Goal: Task Accomplishment & Management: Manage account settings

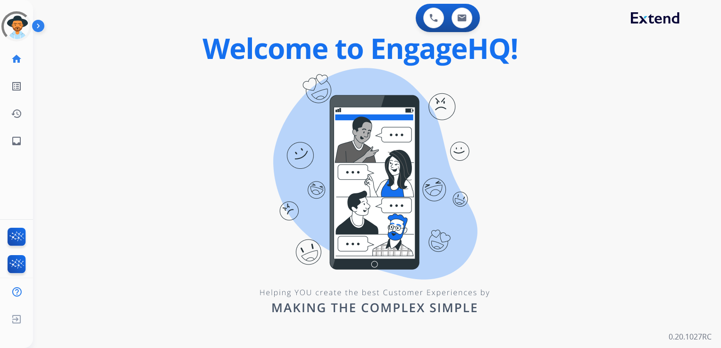
click at [195, 171] on div "0 Voice Interactions 0 Email Interactions swap_horiz Break voice bridge close_f…" at bounding box center [377, 174] width 688 height 348
click at [111, 143] on div "0 Voice Interactions 0 Email Interactions swap_horiz Break voice bridge close_f…" at bounding box center [377, 174] width 688 height 348
click at [11, 141] on mat-icon "inbox" at bounding box center [16, 141] width 11 height 11
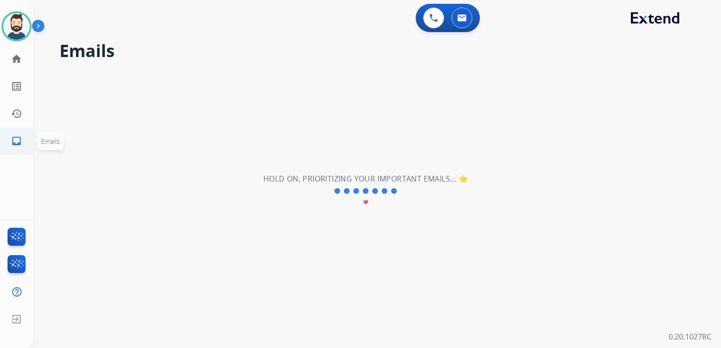
click at [20, 143] on mat-icon "inbox" at bounding box center [16, 141] width 11 height 11
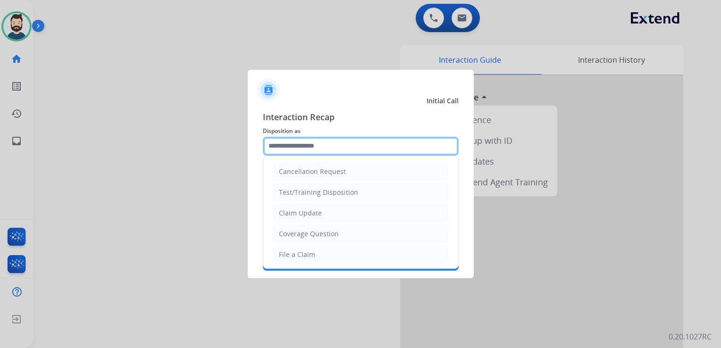
click at [323, 145] on input "text" at bounding box center [361, 146] width 196 height 19
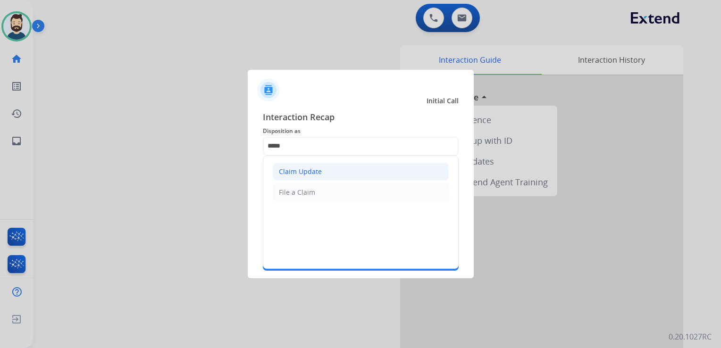
click at [310, 175] on div "Claim Update" at bounding box center [300, 171] width 43 height 9
type input "**********"
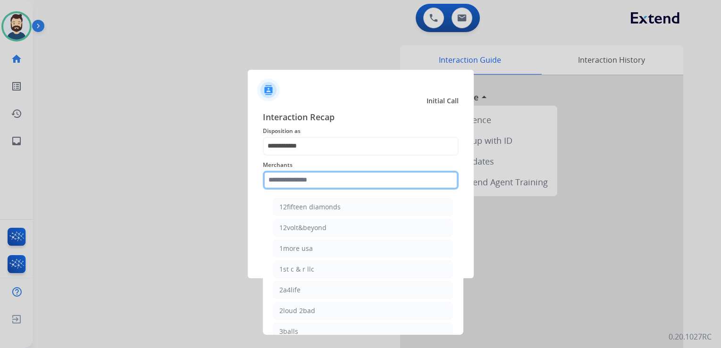
click at [309, 175] on input "text" at bounding box center [361, 180] width 196 height 19
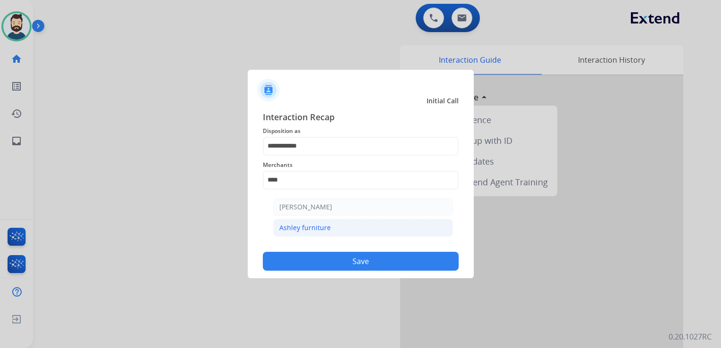
click at [315, 223] on div "Ashley furniture" at bounding box center [305, 227] width 51 height 9
type input "**********"
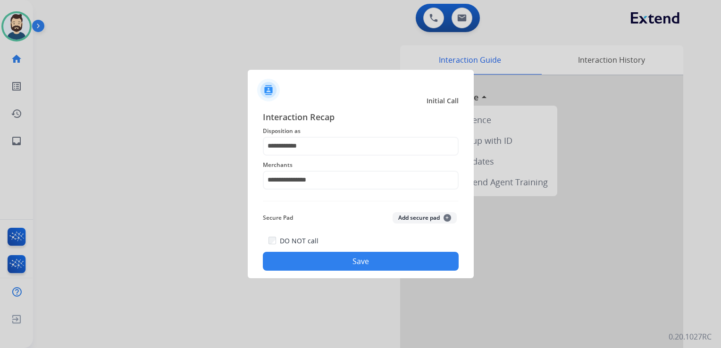
click at [336, 263] on button "Save" at bounding box center [361, 261] width 196 height 19
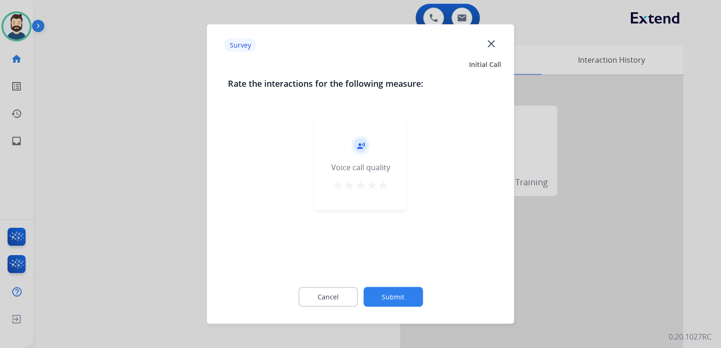
click at [387, 187] on mat-icon "star" at bounding box center [383, 185] width 11 height 11
click at [389, 288] on button "Submit" at bounding box center [393, 298] width 59 height 20
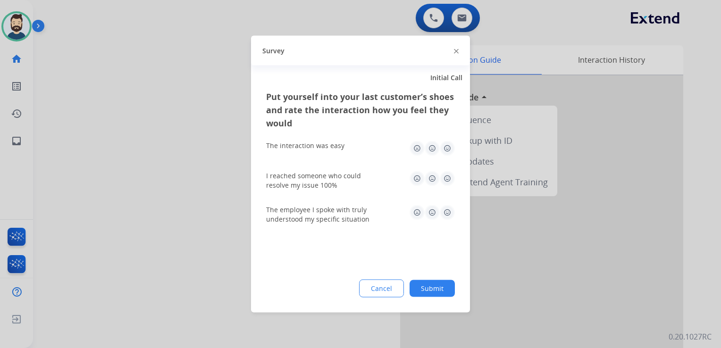
click at [229, 173] on div at bounding box center [360, 174] width 721 height 348
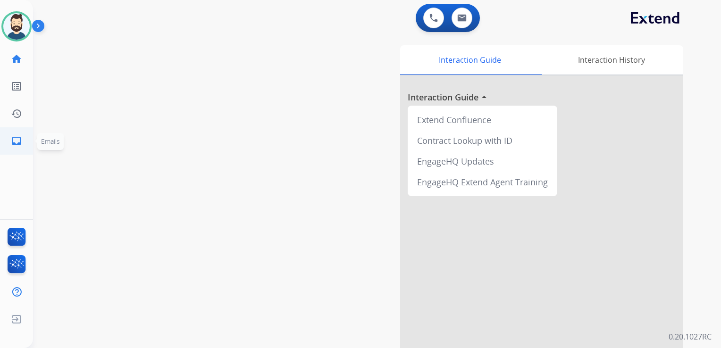
click at [15, 136] on mat-icon "inbox" at bounding box center [16, 141] width 11 height 11
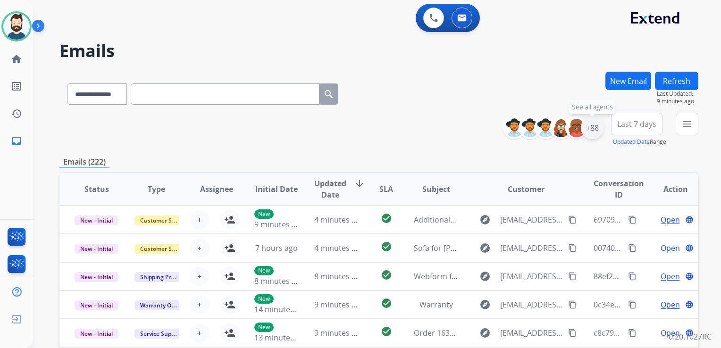
click at [594, 131] on div "+88" at bounding box center [592, 128] width 23 height 23
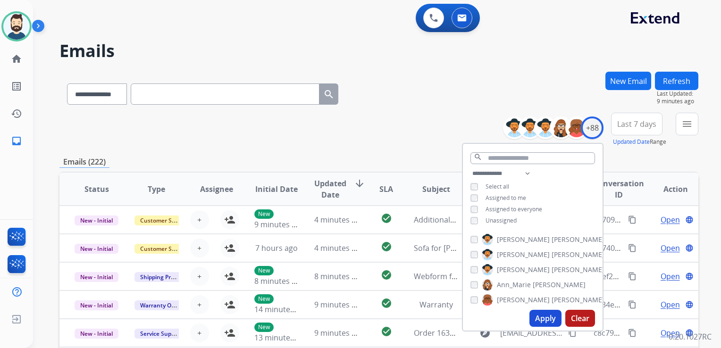
click at [544, 319] on button "Apply" at bounding box center [546, 318] width 32 height 17
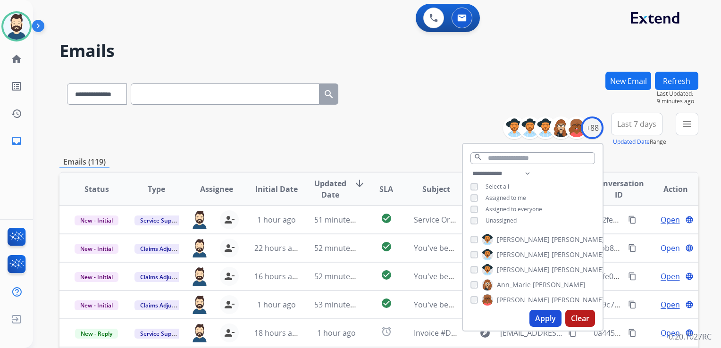
click at [637, 126] on span "Last 7 days" at bounding box center [637, 124] width 39 height 4
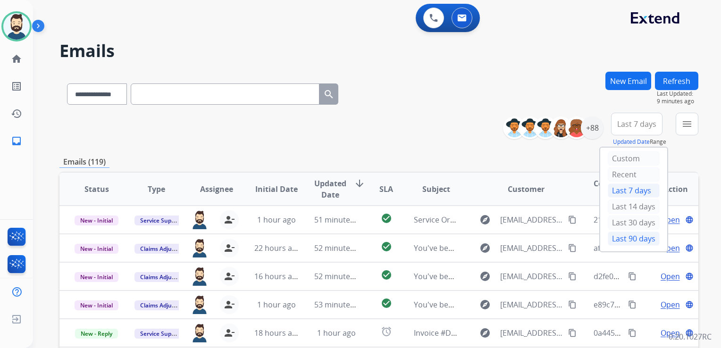
drag, startPoint x: 619, startPoint y: 236, endPoint x: 654, endPoint y: 179, distance: 67.0
click at [618, 237] on div "Last 90 days" at bounding box center [634, 239] width 52 height 14
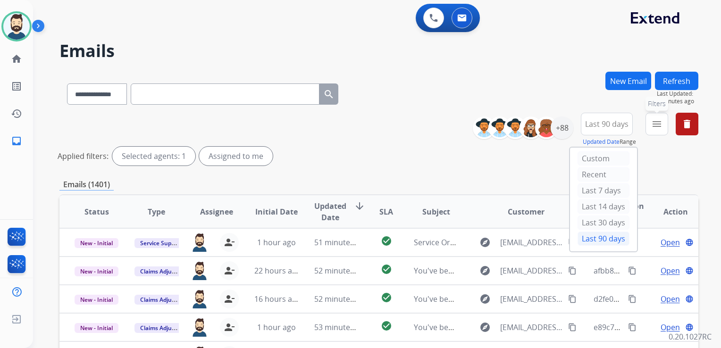
click at [655, 123] on mat-icon "menu" at bounding box center [657, 124] width 11 height 11
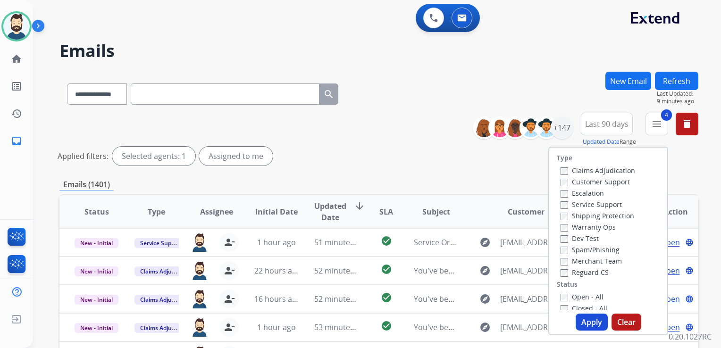
click at [584, 326] on button "Apply" at bounding box center [592, 322] width 32 height 17
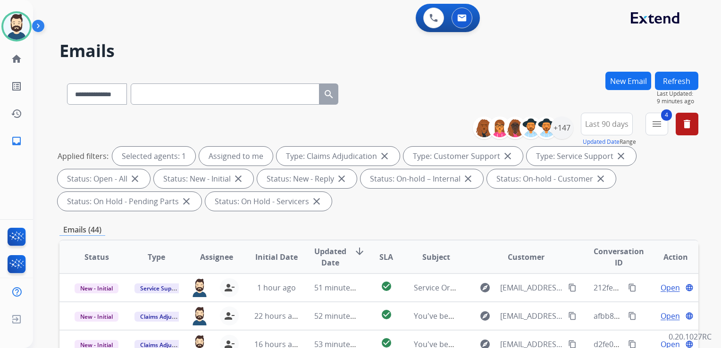
click at [329, 257] on span "Updated Date" at bounding box center [330, 257] width 32 height 23
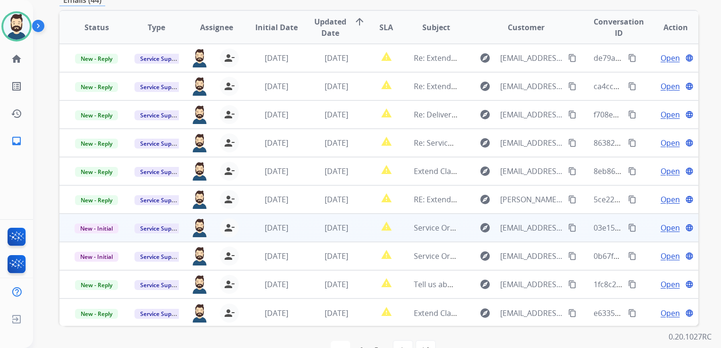
scroll to position [209, 0]
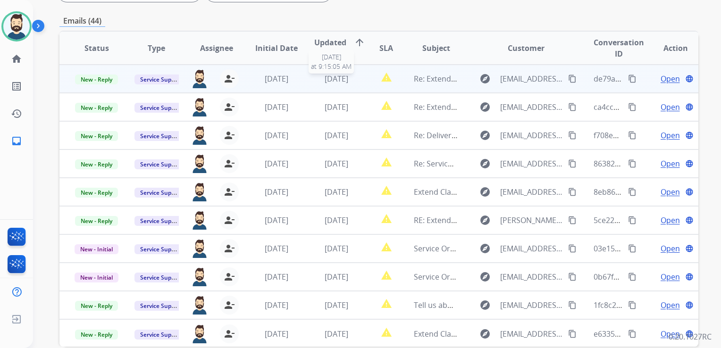
click at [342, 80] on span "[DATE]" at bounding box center [337, 79] width 24 height 10
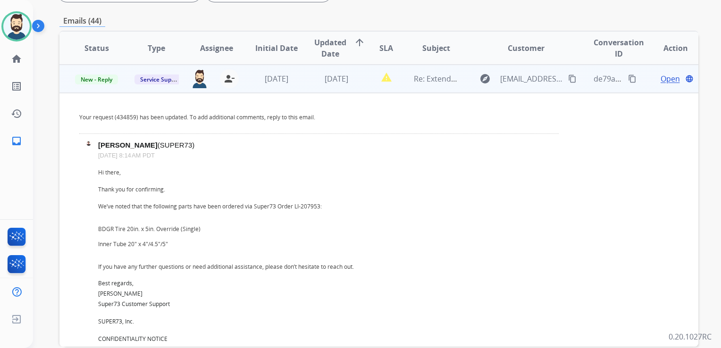
click at [661, 76] on span "Open" at bounding box center [670, 78] width 19 height 11
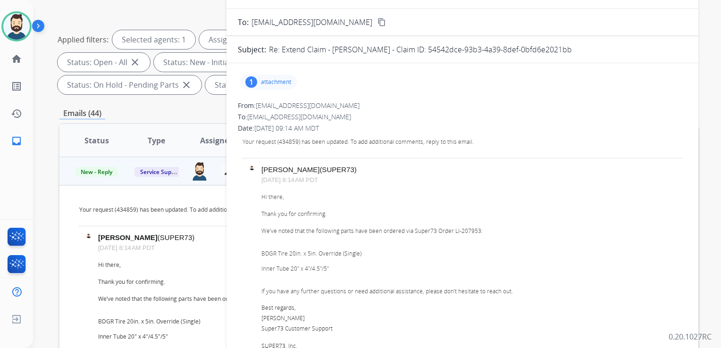
scroll to position [115, 0]
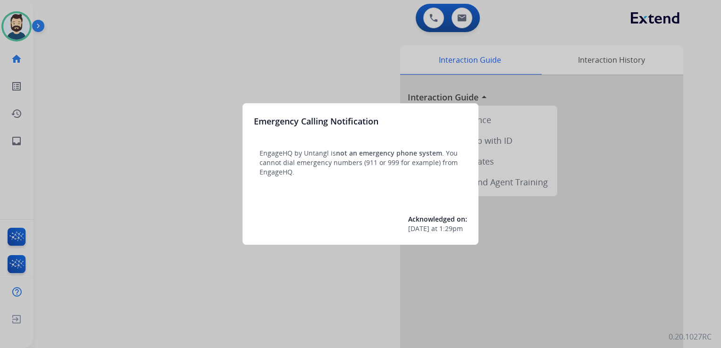
click at [100, 129] on div at bounding box center [360, 174] width 721 height 348
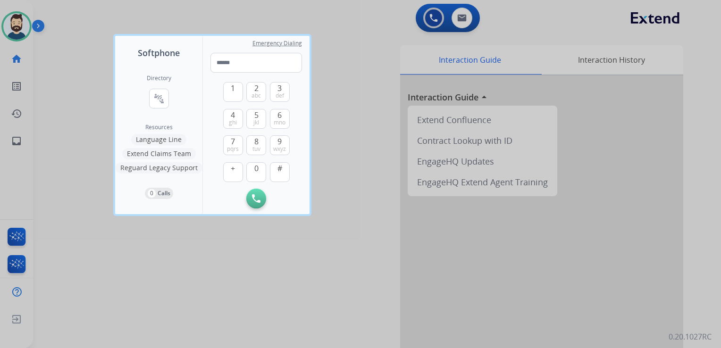
click at [51, 119] on div at bounding box center [360, 174] width 721 height 348
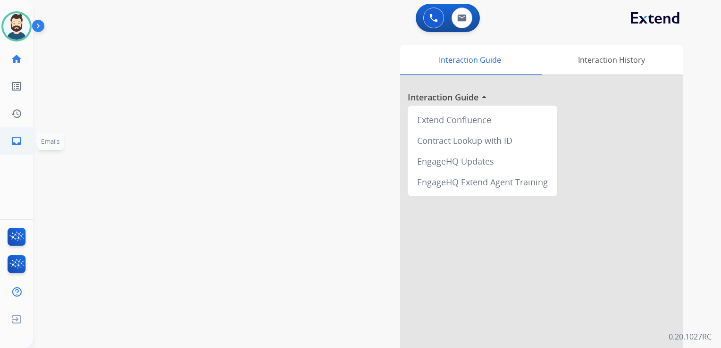
click at [22, 143] on link "inbox Emails" at bounding box center [16, 141] width 26 height 26
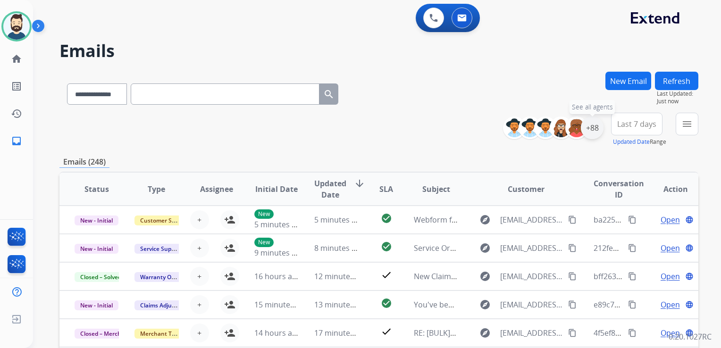
click at [597, 134] on div "+88" at bounding box center [592, 128] width 23 height 23
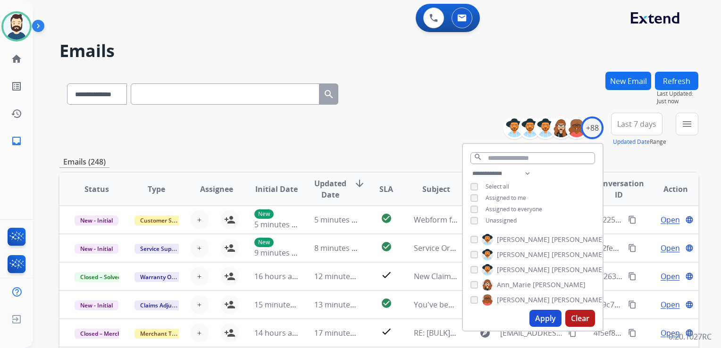
click at [537, 320] on button "Apply" at bounding box center [546, 318] width 32 height 17
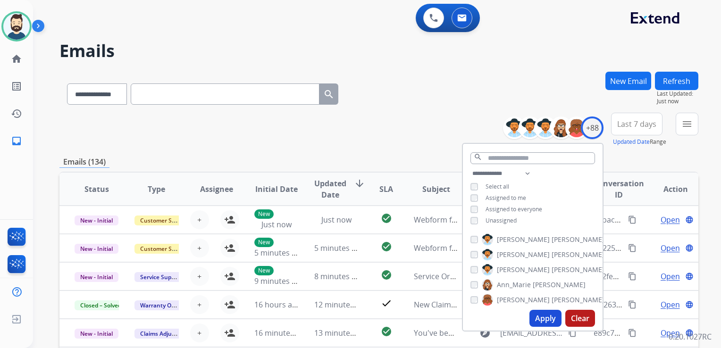
drag, startPoint x: 654, startPoint y: 130, endPoint x: 646, endPoint y: 135, distance: 8.5
click at [653, 130] on button "Last 7 days" at bounding box center [636, 124] width 51 height 23
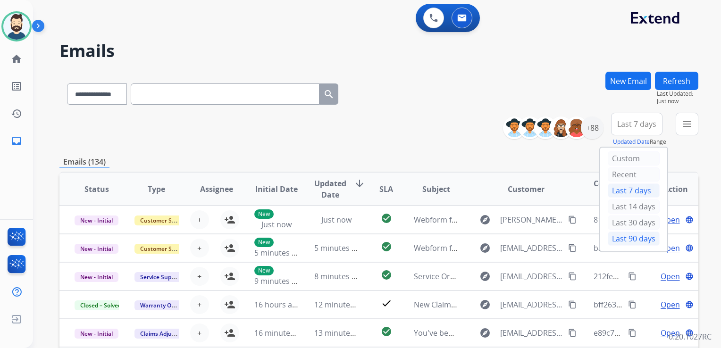
click at [623, 239] on div "Last 90 days" at bounding box center [634, 239] width 52 height 14
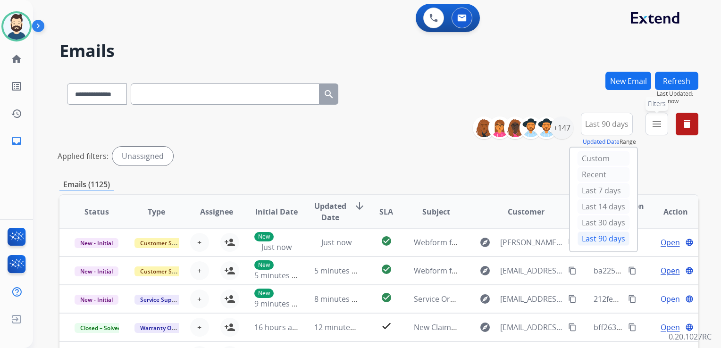
click at [658, 127] on mat-icon "menu" at bounding box center [657, 124] width 11 height 11
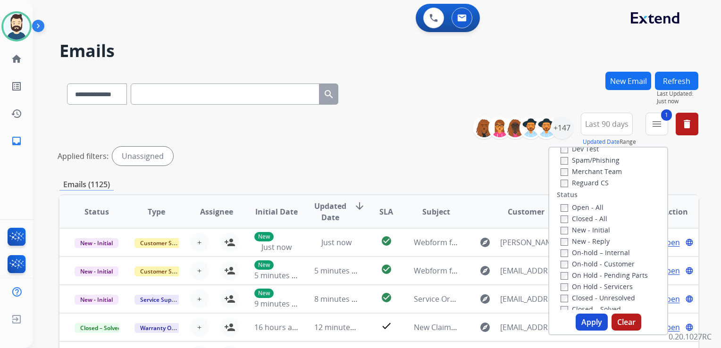
scroll to position [94, 0]
click at [580, 317] on button "Apply" at bounding box center [592, 322] width 32 height 17
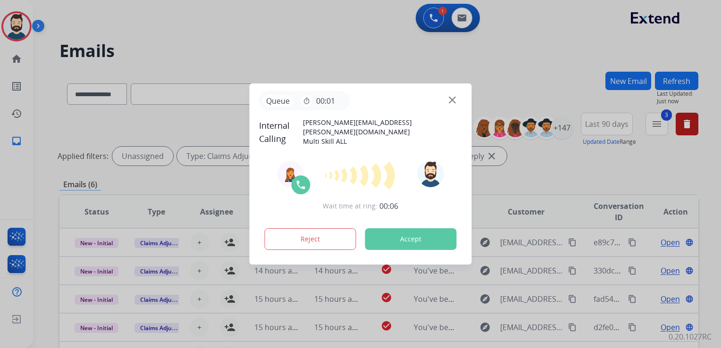
click at [393, 237] on button "Accept" at bounding box center [411, 240] width 92 height 22
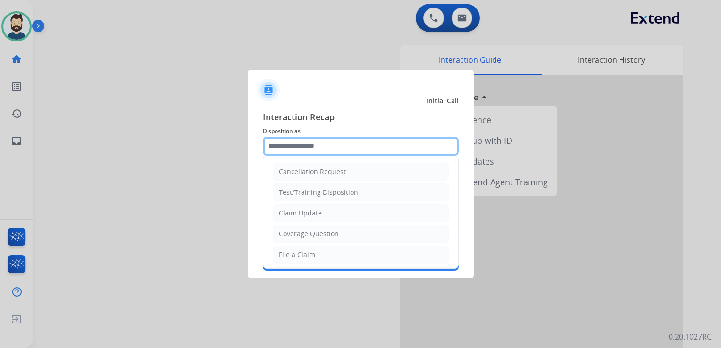
click at [281, 143] on input "text" at bounding box center [361, 146] width 196 height 19
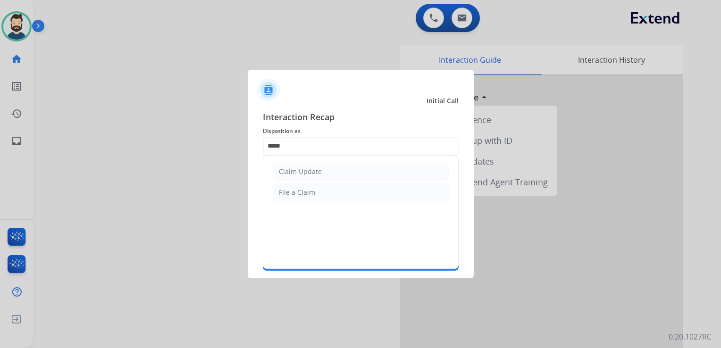
drag, startPoint x: 300, startPoint y: 166, endPoint x: 298, endPoint y: 177, distance: 10.6
click at [300, 168] on li "Claim Update" at bounding box center [361, 172] width 176 height 18
type input "**********"
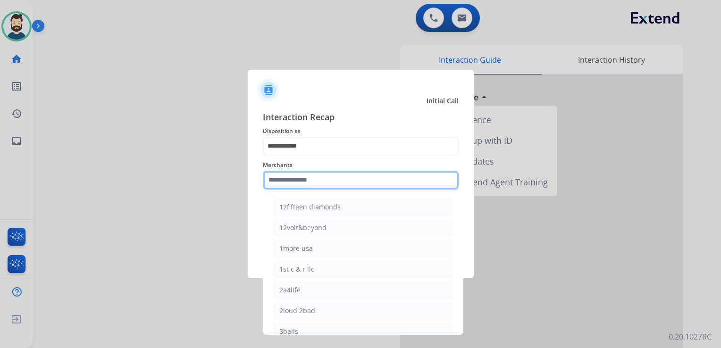
click at [298, 177] on input "text" at bounding box center [361, 180] width 196 height 19
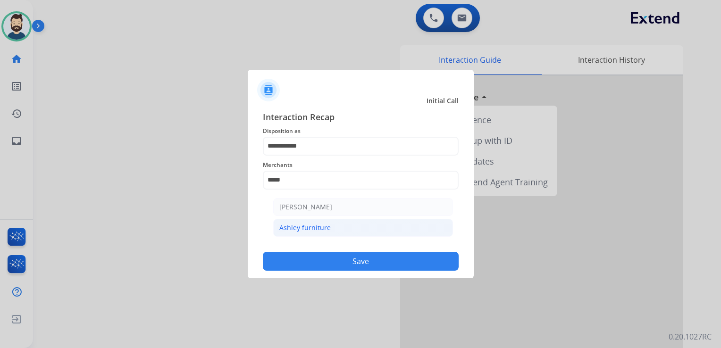
click at [326, 229] on div "Ashley furniture" at bounding box center [305, 227] width 51 height 9
type input "**********"
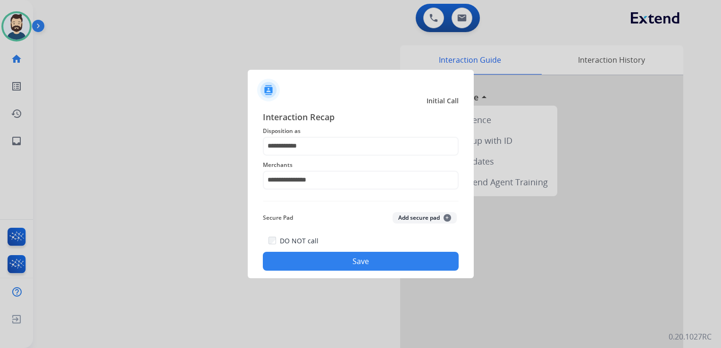
click at [339, 263] on button "Save" at bounding box center [361, 261] width 196 height 19
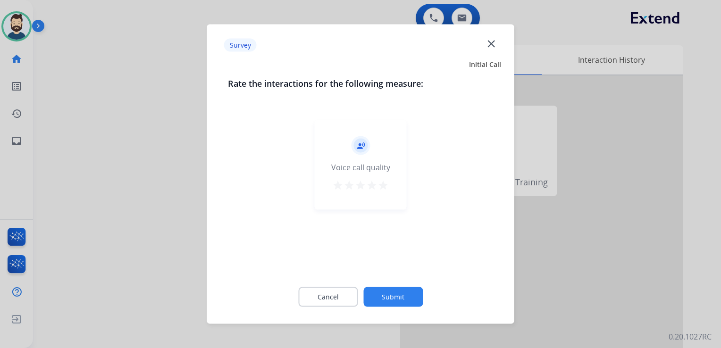
click at [384, 183] on mat-icon "star" at bounding box center [383, 185] width 11 height 11
click at [392, 296] on button "Submit" at bounding box center [393, 298] width 59 height 20
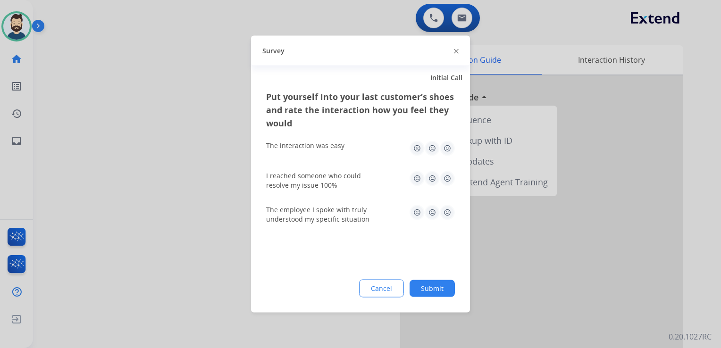
click at [447, 148] on img at bounding box center [447, 148] width 15 height 15
drag, startPoint x: 444, startPoint y: 175, endPoint x: 449, endPoint y: 193, distance: 18.0
click at [445, 176] on img at bounding box center [447, 178] width 15 height 15
click at [450, 213] on img at bounding box center [447, 212] width 15 height 15
click at [441, 286] on button "Submit" at bounding box center [432, 288] width 45 height 17
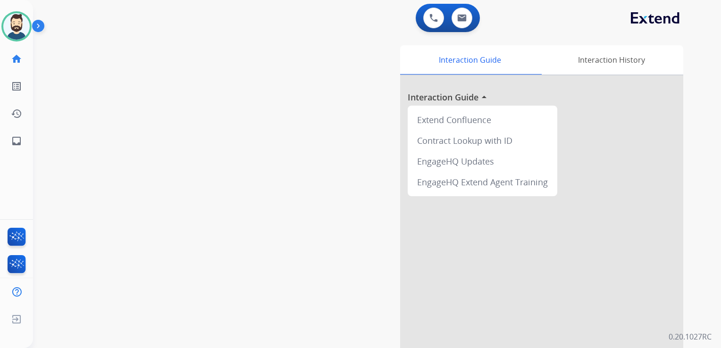
click at [192, 158] on div "swap_horiz Break voice bridge close_fullscreen Connect 3-Way Call merge_type Se…" at bounding box center [366, 231] width 666 height 394
click at [20, 138] on mat-icon "inbox" at bounding box center [16, 141] width 11 height 11
select select "**********"
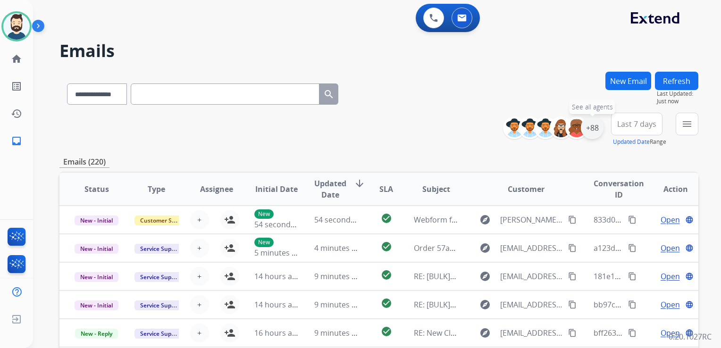
click at [591, 127] on div "+88" at bounding box center [592, 128] width 23 height 23
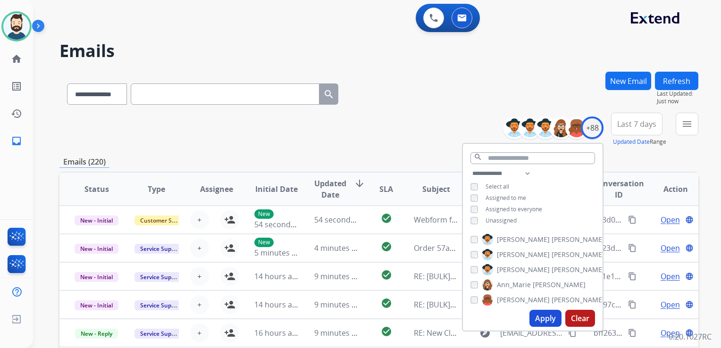
drag, startPoint x: 543, startPoint y: 314, endPoint x: 605, endPoint y: 222, distance: 111.2
click at [544, 314] on button "Apply" at bounding box center [546, 318] width 32 height 17
drag, startPoint x: 638, startPoint y: 127, endPoint x: 620, endPoint y: 171, distance: 46.8
click at [637, 126] on span "Last 7 days" at bounding box center [637, 124] width 39 height 4
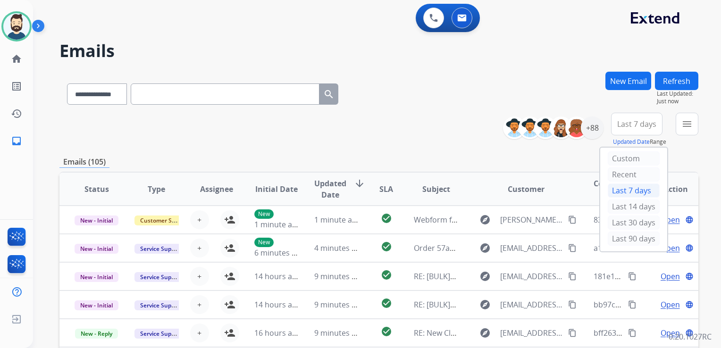
drag, startPoint x: 627, startPoint y: 238, endPoint x: 651, endPoint y: 202, distance: 43.6
click at [626, 238] on div "Last 90 days" at bounding box center [634, 239] width 52 height 14
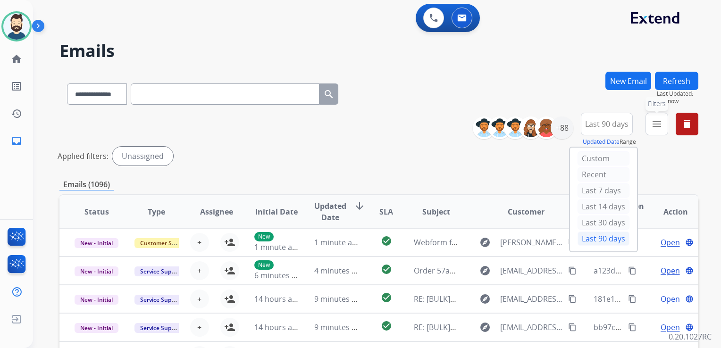
click at [662, 122] on mat-icon "menu" at bounding box center [657, 124] width 11 height 11
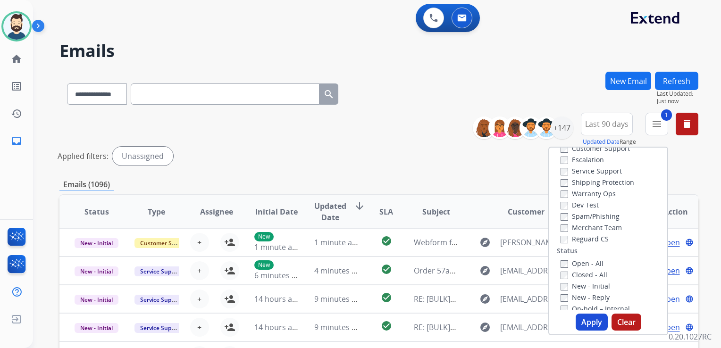
scroll to position [47, 0]
click at [582, 316] on button "Apply" at bounding box center [592, 322] width 32 height 17
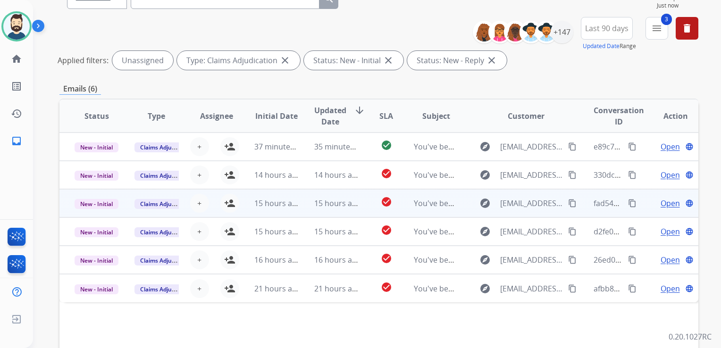
scroll to position [117, 0]
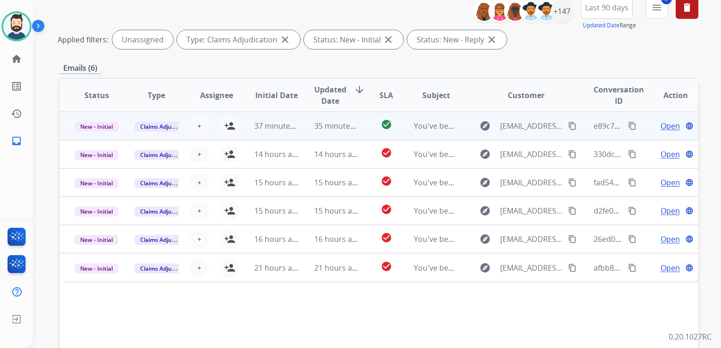
click at [337, 132] on td "35 minutes ago" at bounding box center [329, 126] width 60 height 28
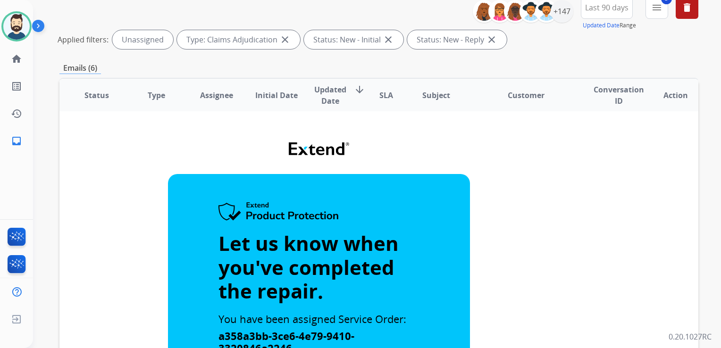
scroll to position [0, 0]
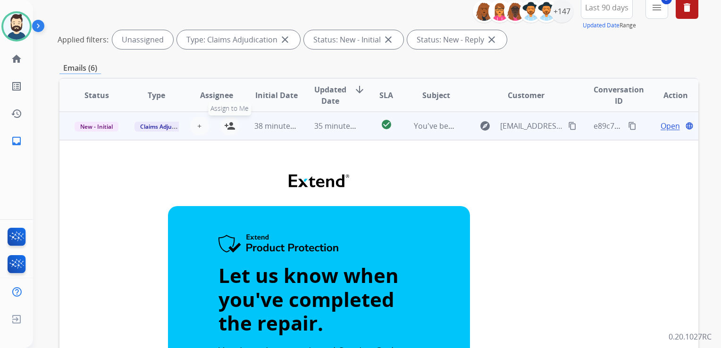
click at [229, 122] on mat-icon "person_add" at bounding box center [229, 125] width 11 height 11
click at [307, 137] on td "35 minutes ago" at bounding box center [329, 126] width 60 height 28
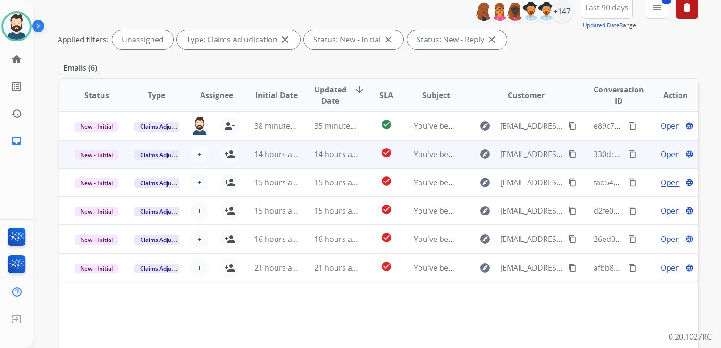
click at [333, 163] on td "14 hours ago" at bounding box center [329, 154] width 60 height 28
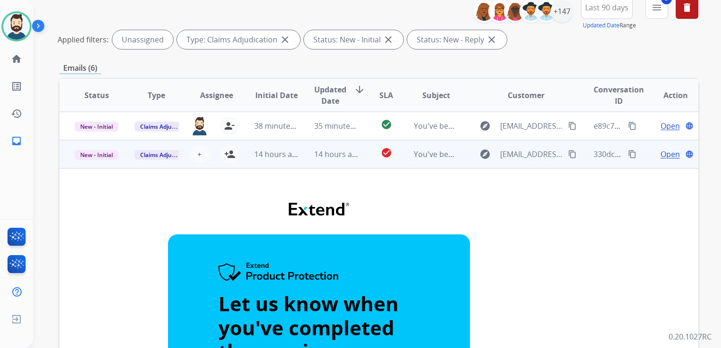
click at [340, 166] on td "14 hours ago" at bounding box center [329, 154] width 60 height 28
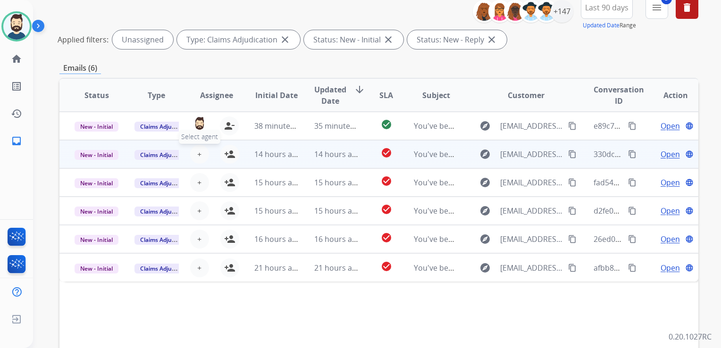
click at [197, 157] on span "+" at bounding box center [199, 154] width 4 height 11
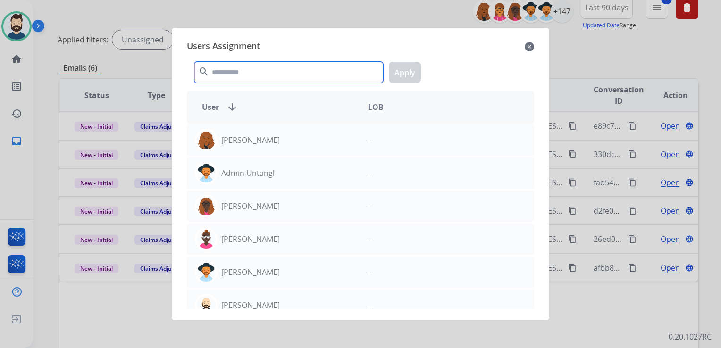
click at [236, 71] on input "text" at bounding box center [289, 72] width 189 height 21
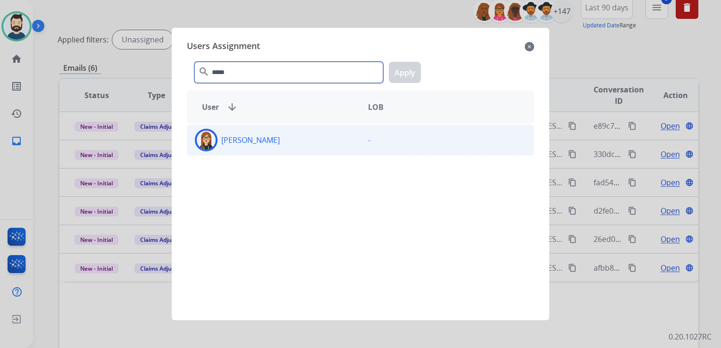
type input "*****"
drag, startPoint x: 202, startPoint y: 137, endPoint x: 253, endPoint y: 109, distance: 58.8
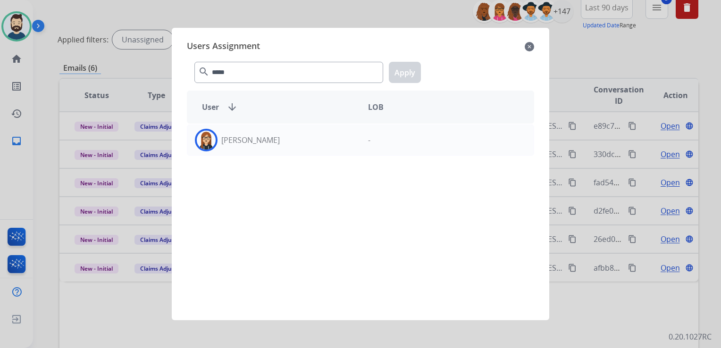
click at [202, 137] on img at bounding box center [206, 140] width 19 height 19
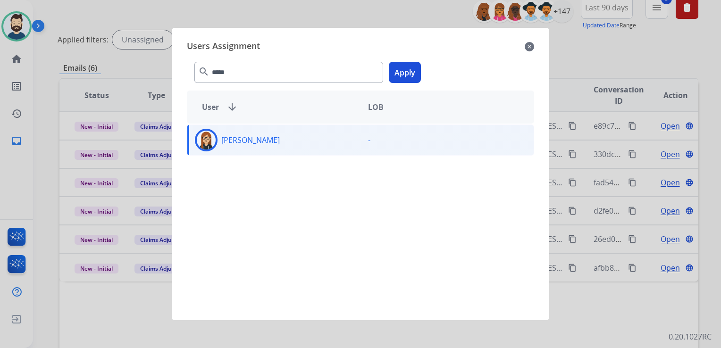
click at [405, 73] on button "Apply" at bounding box center [405, 72] width 32 height 21
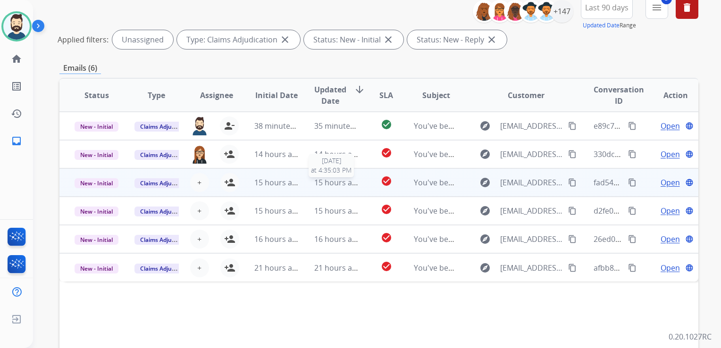
click at [330, 187] on span "15 hours ago" at bounding box center [337, 183] width 47 height 10
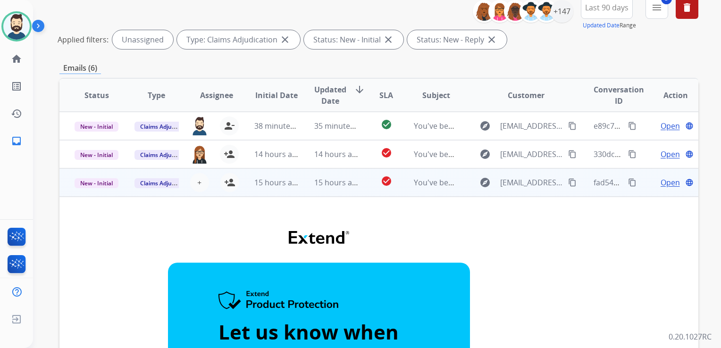
drag, startPoint x: 338, startPoint y: 192, endPoint x: 331, endPoint y: 190, distance: 7.7
click at [337, 192] on td "15 hours ago" at bounding box center [329, 183] width 60 height 28
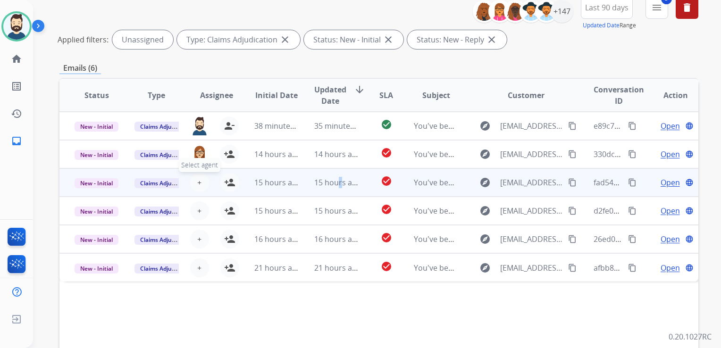
click at [198, 183] on span "+" at bounding box center [199, 182] width 4 height 11
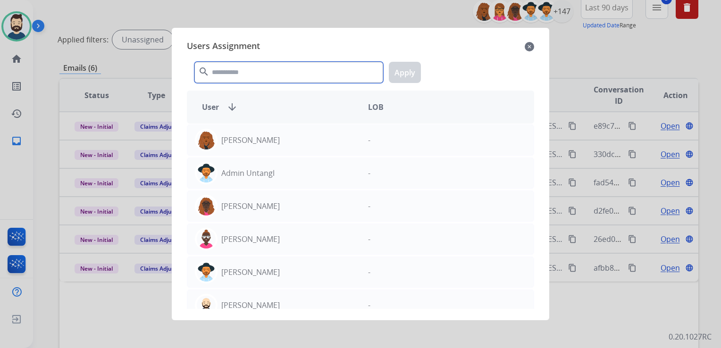
click at [270, 80] on input "text" at bounding box center [289, 72] width 189 height 21
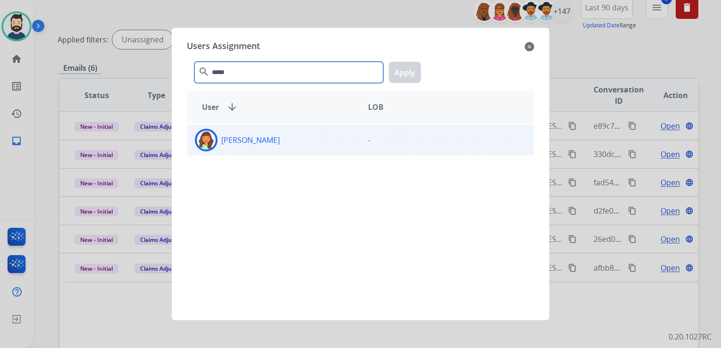
type input "*****"
click at [209, 131] on img at bounding box center [206, 140] width 19 height 19
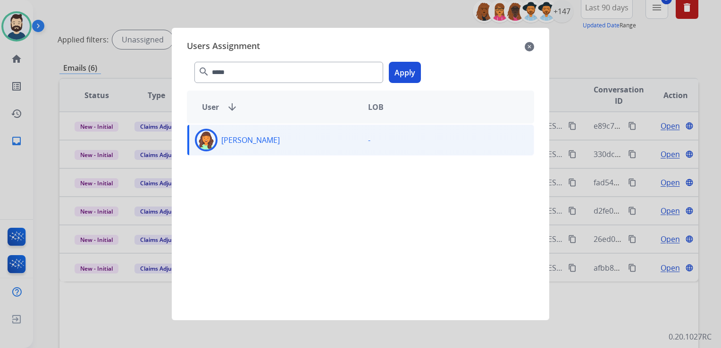
click at [403, 68] on button "Apply" at bounding box center [405, 72] width 32 height 21
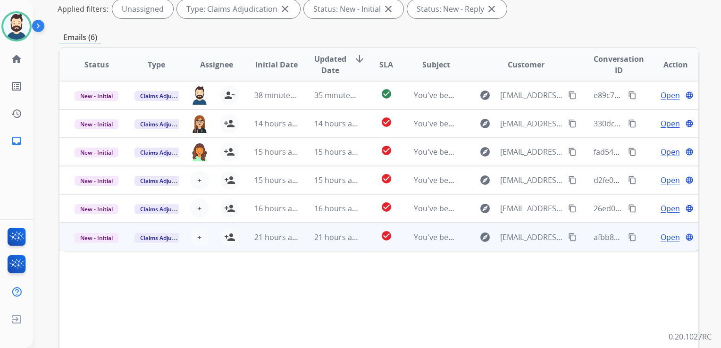
scroll to position [211, 0]
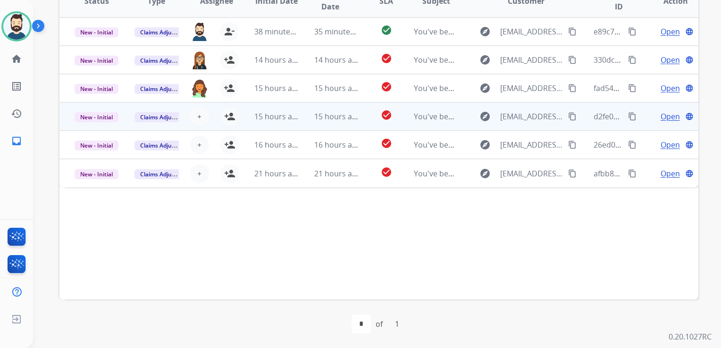
click at [277, 125] on td "15 hours ago" at bounding box center [269, 116] width 60 height 28
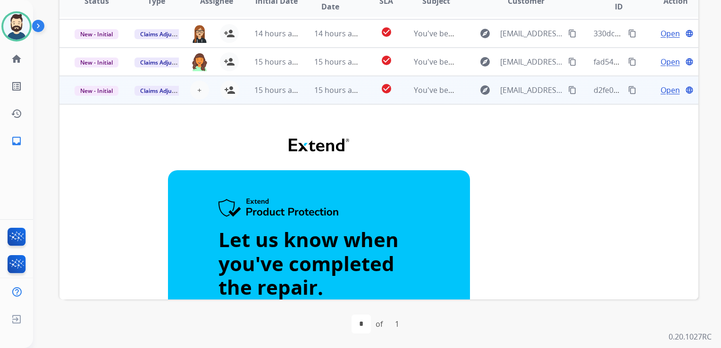
scroll to position [0, 0]
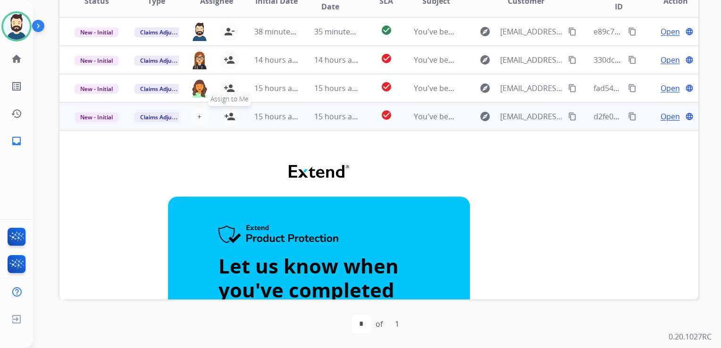
drag, startPoint x: 223, startPoint y: 118, endPoint x: 230, endPoint y: 119, distance: 7.7
click at [224, 118] on mat-icon "person_add" at bounding box center [229, 116] width 11 height 11
click at [285, 125] on td "15 hours ago" at bounding box center [269, 116] width 60 height 28
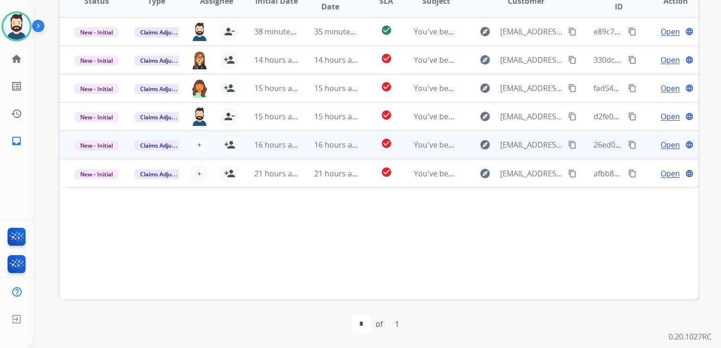
click at [319, 153] on td "16 hours ago" at bounding box center [329, 145] width 60 height 28
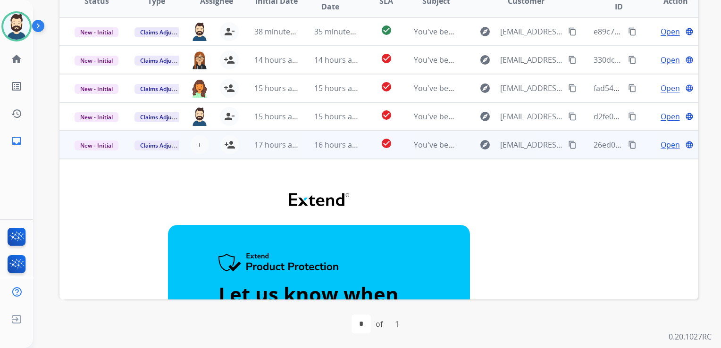
click at [324, 156] on td "16 hours ago" at bounding box center [329, 145] width 60 height 28
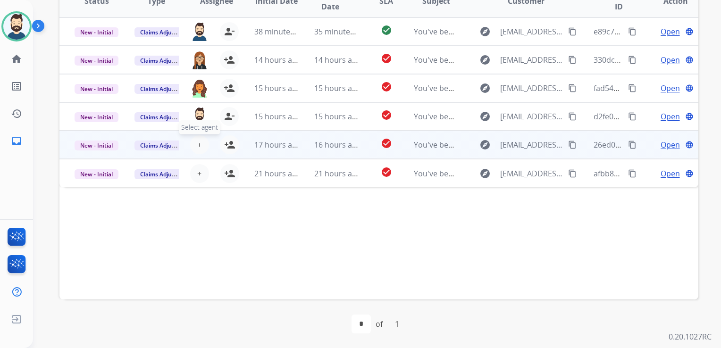
click at [193, 146] on button "+ Select agent" at bounding box center [199, 145] width 19 height 19
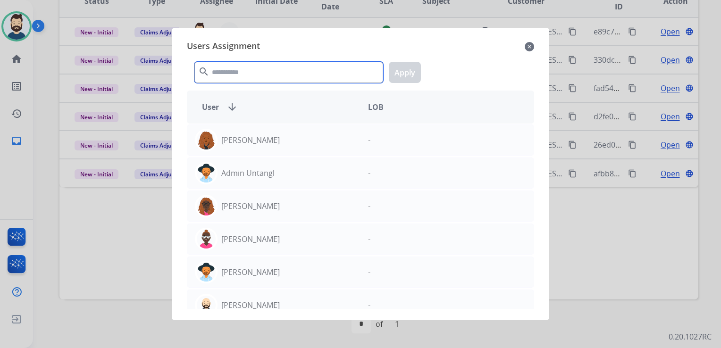
click at [252, 78] on input "text" at bounding box center [289, 72] width 189 height 21
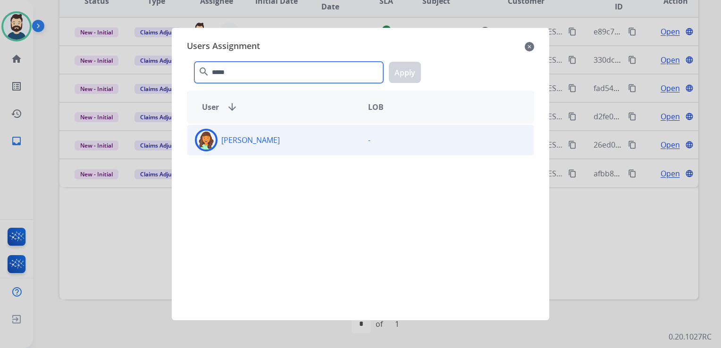
type input "*****"
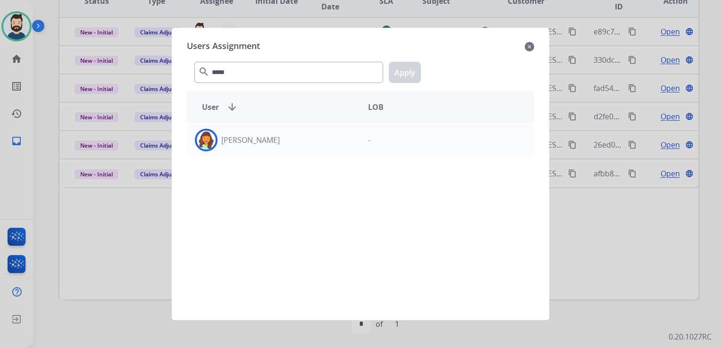
drag, startPoint x: 203, startPoint y: 141, endPoint x: 324, endPoint y: 106, distance: 126.4
click at [204, 141] on img at bounding box center [206, 140] width 19 height 19
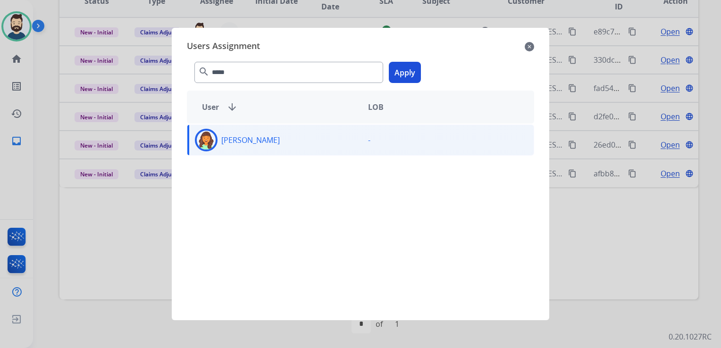
click at [410, 74] on button "Apply" at bounding box center [405, 72] width 32 height 21
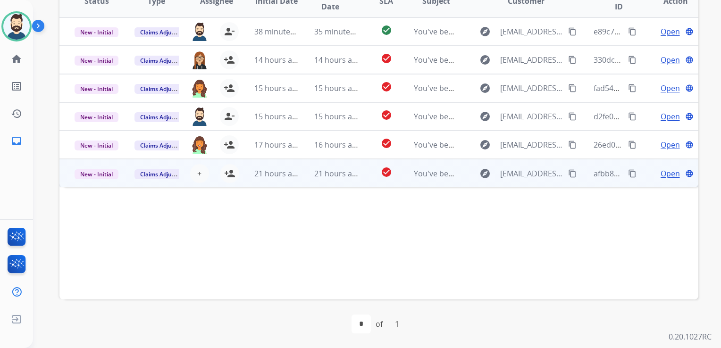
click at [323, 181] on td "21 hours ago" at bounding box center [329, 173] width 60 height 28
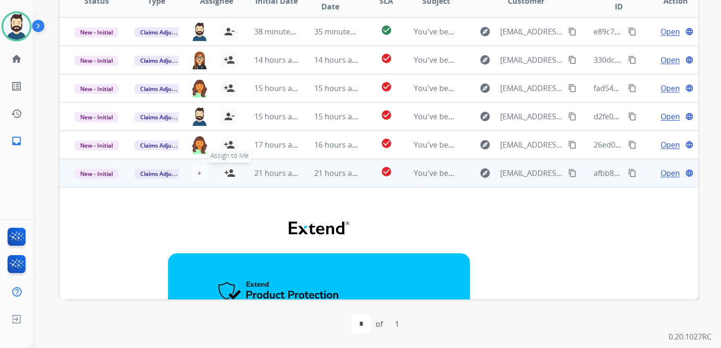
click at [230, 173] on mat-icon "person_add" at bounding box center [229, 173] width 11 height 11
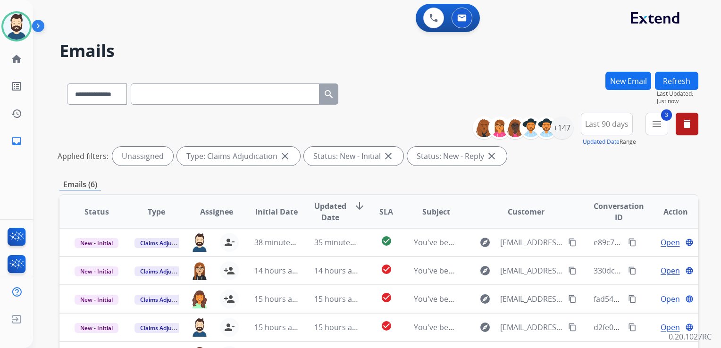
click at [676, 83] on button "Refresh" at bounding box center [676, 81] width 43 height 18
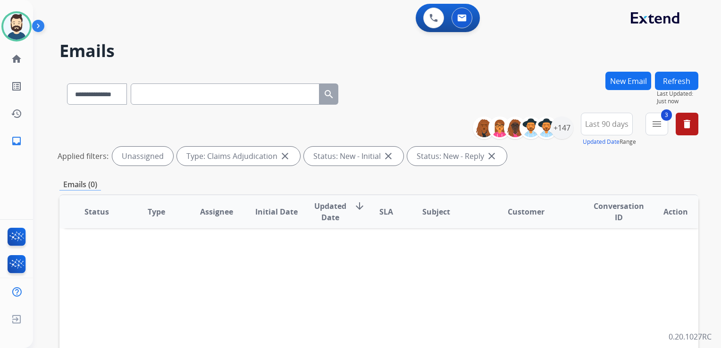
click at [684, 72] on button "Refresh" at bounding box center [676, 81] width 43 height 18
click at [126, 99] on select "**********" at bounding box center [96, 94] width 59 height 21
click at [690, 119] on mat-icon "delete" at bounding box center [687, 124] width 11 height 11
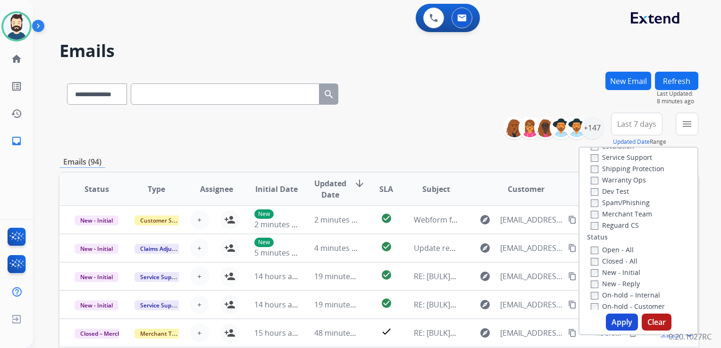
click at [179, 101] on input "text" at bounding box center [225, 94] width 189 height 21
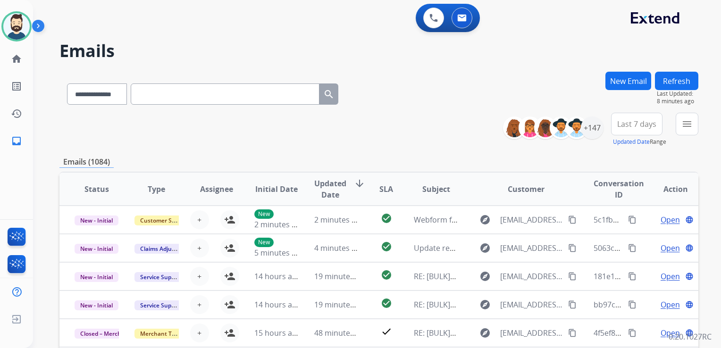
paste input "**********"
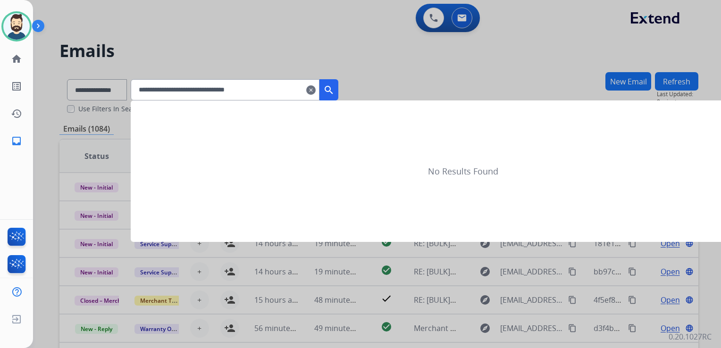
click at [335, 94] on mat-icon "search" at bounding box center [328, 90] width 11 height 11
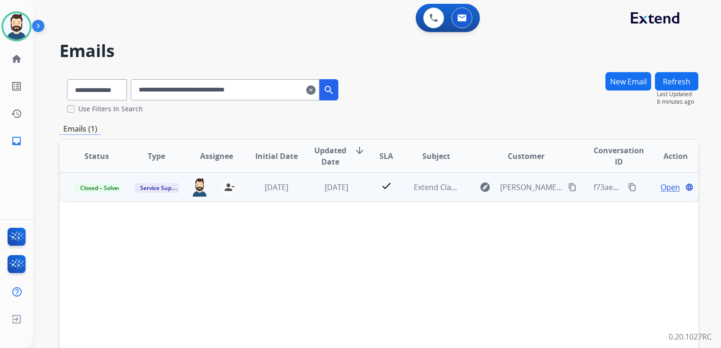
click at [334, 196] on td "[DATE]" at bounding box center [329, 187] width 60 height 28
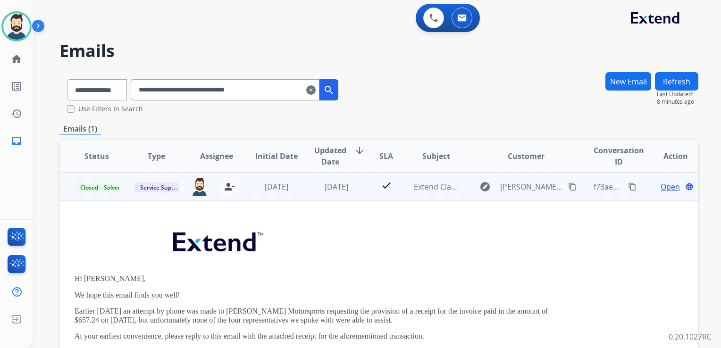
click at [668, 188] on span "Open" at bounding box center [670, 186] width 19 height 11
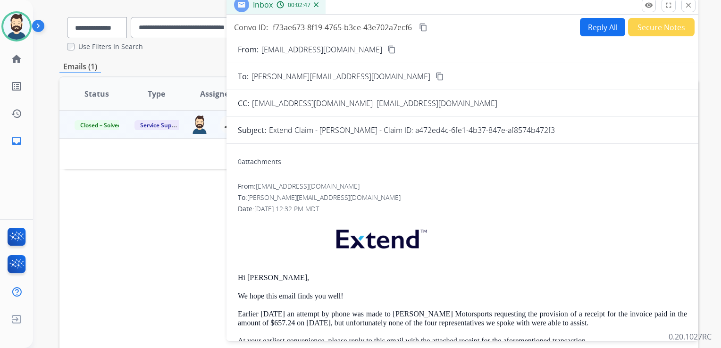
scroll to position [61, 0]
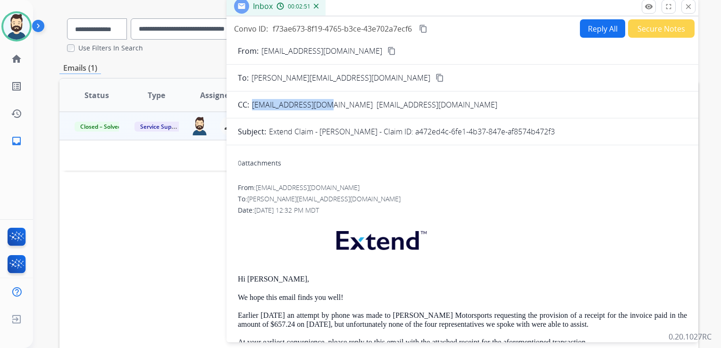
drag, startPoint x: 323, startPoint y: 103, endPoint x: 252, endPoint y: 106, distance: 71.4
click at [252, 106] on div "CC: elylomeli@gmail.com ebikes@langstonmotorsports.com" at bounding box center [463, 104] width 472 height 11
drag, startPoint x: 252, startPoint y: 106, endPoint x: 297, endPoint y: 106, distance: 45.3
copy span "elylomeli@gmail.com"
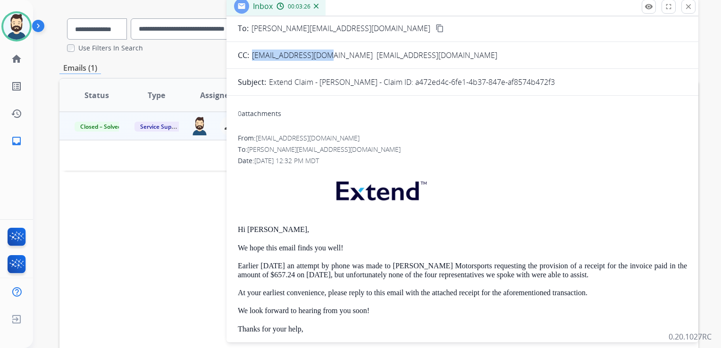
scroll to position [0, 0]
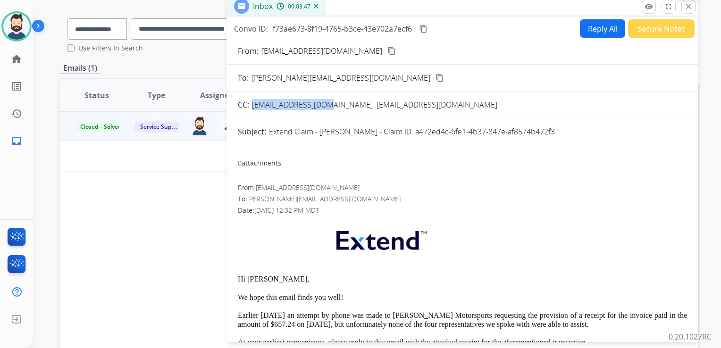
click at [682, 7] on button "close Close" at bounding box center [689, 7] width 14 height 14
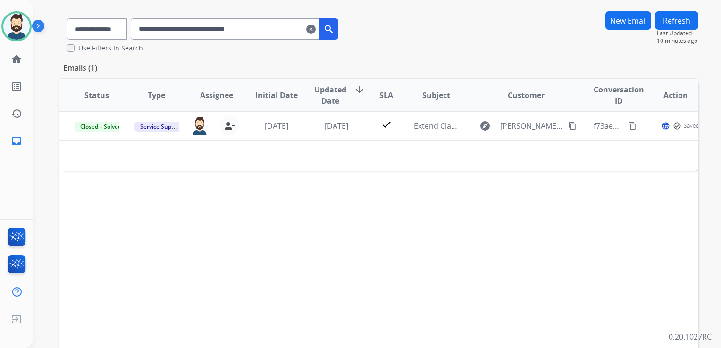
click at [183, 29] on input "**********" at bounding box center [225, 28] width 189 height 21
paste input "text"
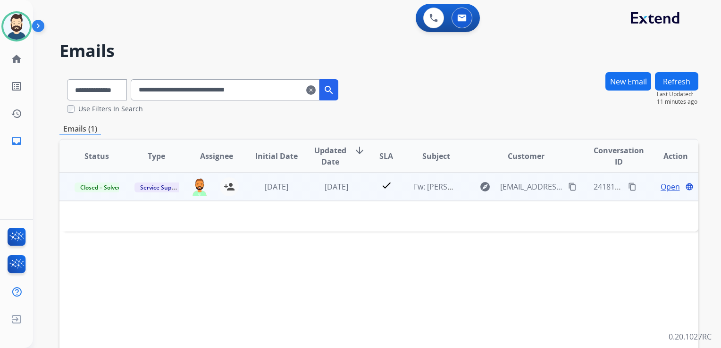
click at [360, 194] on td "check" at bounding box center [379, 187] width 40 height 28
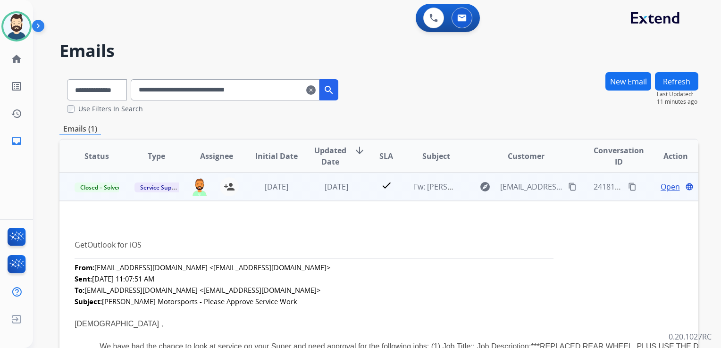
click at [662, 188] on span "Open" at bounding box center [670, 186] width 19 height 11
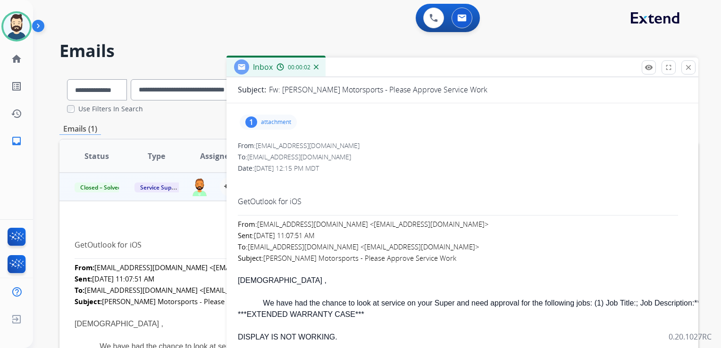
scroll to position [47, 0]
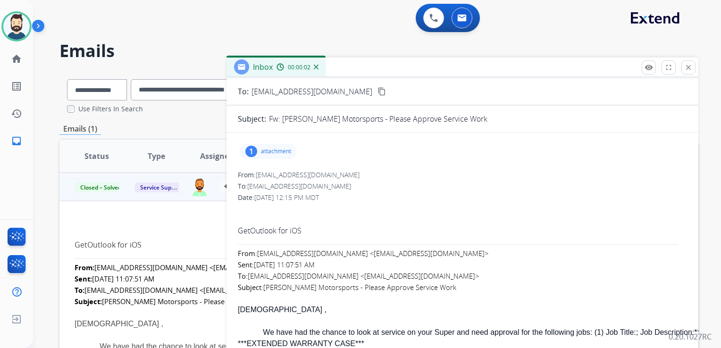
click at [279, 153] on p "attachment" at bounding box center [276, 152] width 30 height 8
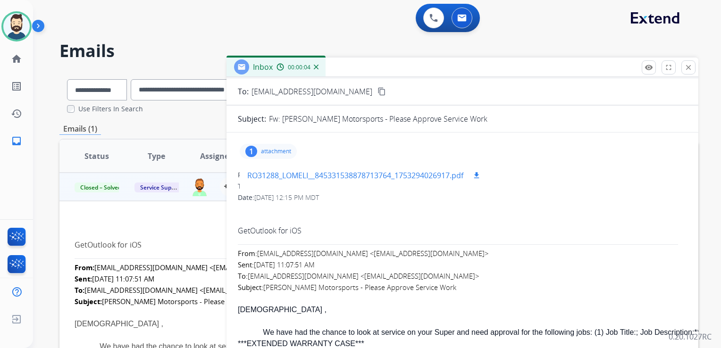
click at [478, 171] on mat-icon "download" at bounding box center [477, 175] width 8 height 8
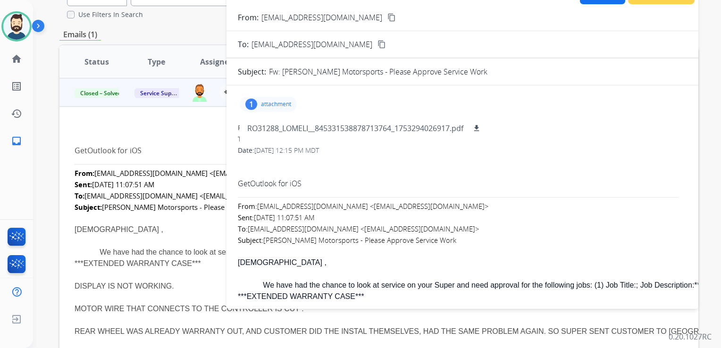
scroll to position [0, 0]
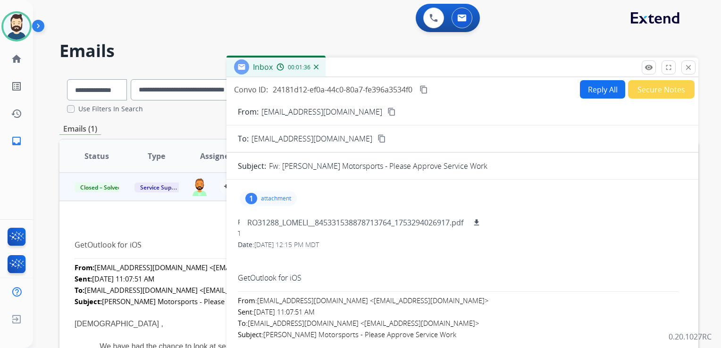
click at [426, 89] on mat-icon "content_copy" at bounding box center [424, 89] width 8 height 8
click at [691, 66] on mat-icon "close" at bounding box center [689, 67] width 8 height 8
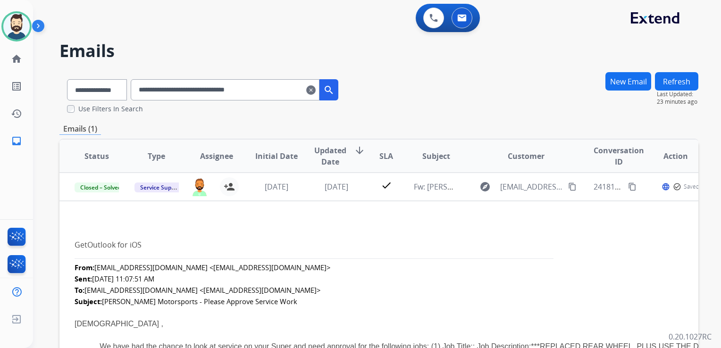
click at [160, 89] on input "**********" at bounding box center [225, 89] width 189 height 21
paste input "text"
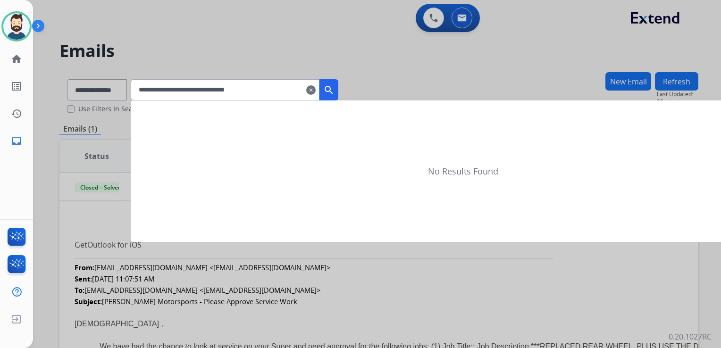
type input "**********"
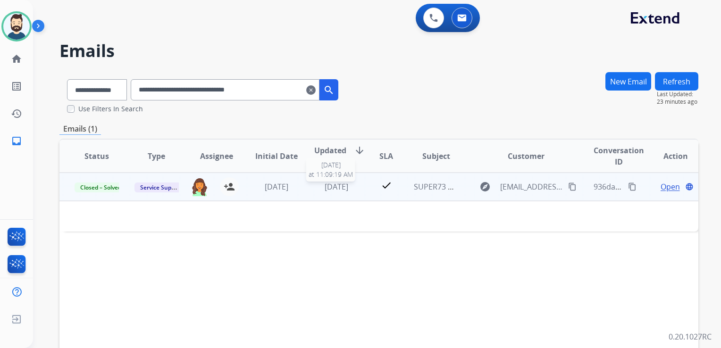
click at [325, 186] on span "3 months ago" at bounding box center [337, 187] width 24 height 10
click at [327, 193] on td "3 months ago" at bounding box center [329, 187] width 60 height 28
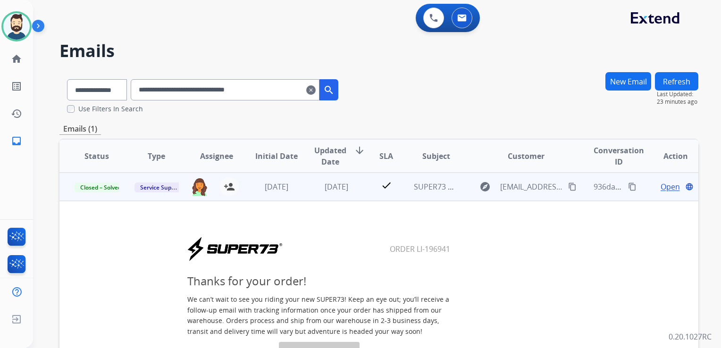
click at [666, 187] on span "Open" at bounding box center [670, 186] width 19 height 11
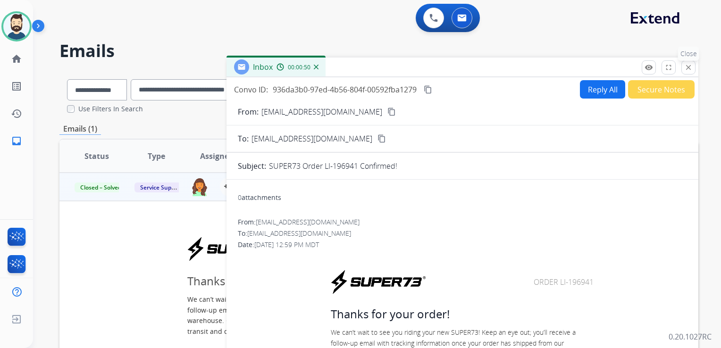
click at [692, 68] on mat-icon "close" at bounding box center [689, 67] width 8 height 8
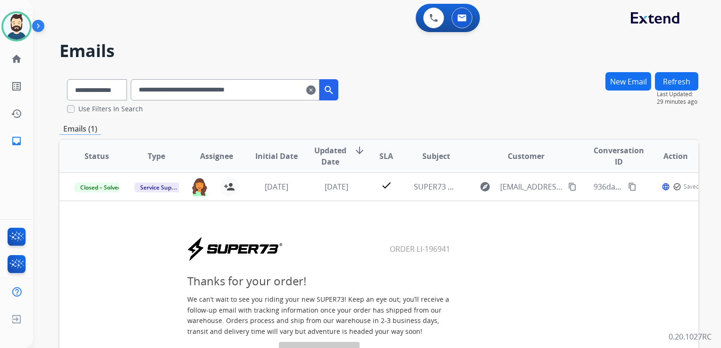
click at [316, 89] on mat-icon "clear" at bounding box center [310, 90] width 9 height 11
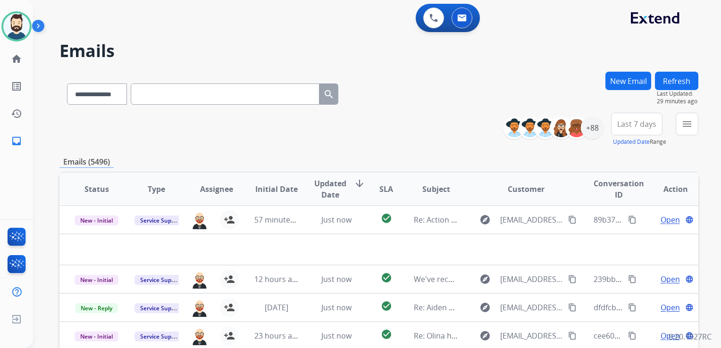
click at [244, 137] on div "**********" at bounding box center [378, 130] width 639 height 34
